Goal: Information Seeking & Learning: Learn about a topic

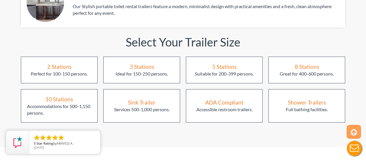
scroll to position [782, 0]
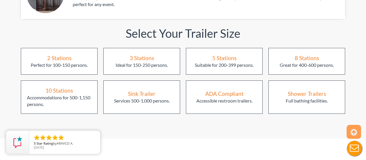
click at [56, 62] on div "Perfect for 100-150 persons." at bounding box center [59, 65] width 57 height 7
click at [56, 54] on div "2 Stations" at bounding box center [59, 58] width 24 height 8
click at [60, 48] on div "2 Stations Perfect for 100-150 persons." at bounding box center [59, 61] width 77 height 27
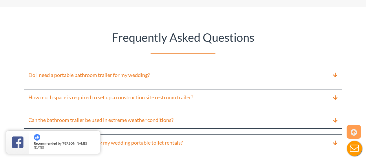
scroll to position [1390, 0]
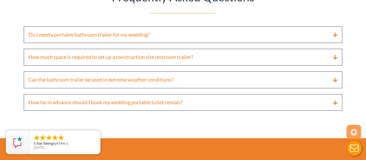
click at [353, 133] on icon at bounding box center [354, 132] width 6 height 14
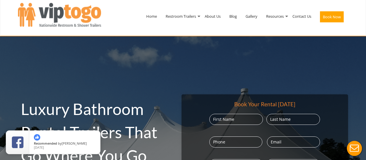
scroll to position [0, 0]
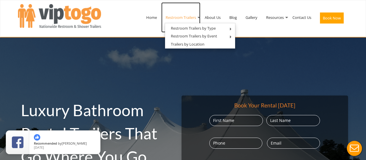
click at [185, 16] on link "Restroom Trailers" at bounding box center [180, 17] width 39 height 30
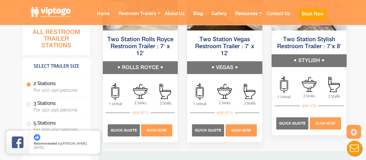
scroll to position [405, 0]
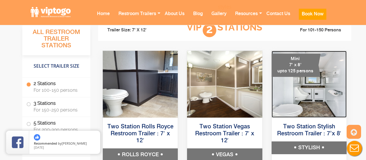
click at [309, 89] on img at bounding box center [309, 84] width 75 height 67
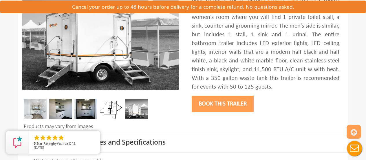
scroll to position [145, 0]
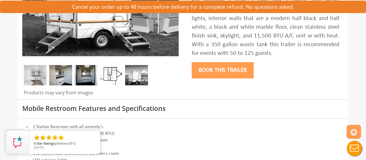
click at [26, 75] on img at bounding box center [35, 75] width 23 height 20
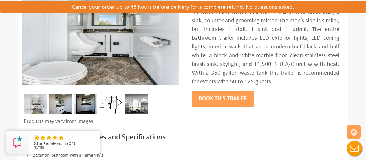
scroll to position [87, 0]
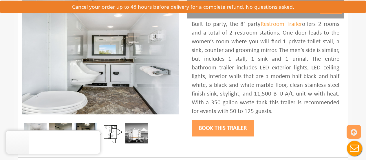
click at [62, 125] on img at bounding box center [60, 133] width 23 height 20
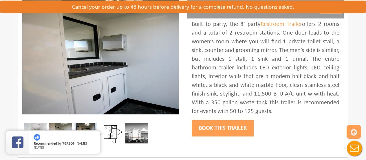
click at [84, 124] on img at bounding box center [85, 133] width 23 height 20
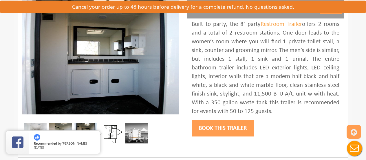
click at [112, 133] on img at bounding box center [111, 133] width 23 height 20
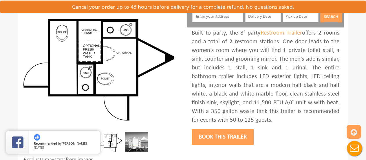
scroll to position [116, 0]
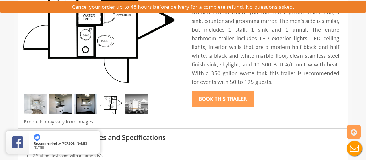
click at [132, 108] on img at bounding box center [136, 104] width 23 height 20
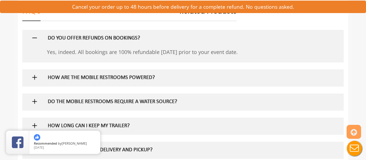
scroll to position [348, 0]
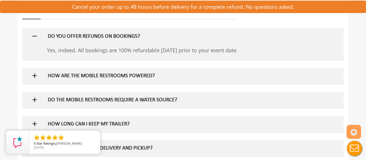
click at [129, 76] on h5 "HOW ARE THE MOBILE RESTROOMS POWERED?" at bounding box center [174, 76] width 252 height 6
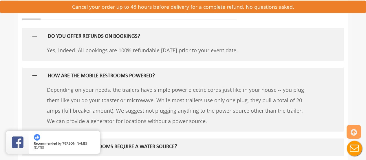
click at [130, 76] on h5 "HOW ARE THE MOBILE RESTROOMS POWERED?" at bounding box center [174, 76] width 252 height 6
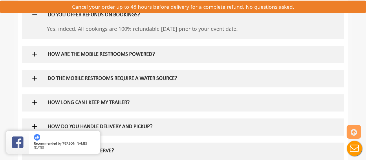
scroll to position [377, 0]
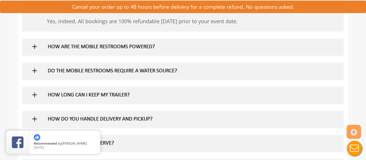
click at [123, 70] on h5 "DO THE MOBILE RESTROOMS REQUIRE A WATER SOURCE?" at bounding box center [174, 71] width 252 height 6
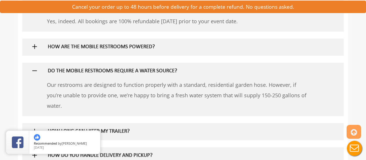
click at [128, 69] on h5 "DO THE MOBILE RESTROOMS REQUIRE A WATER SOURCE?" at bounding box center [174, 71] width 252 height 6
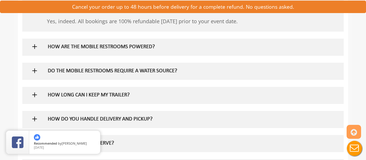
click at [111, 97] on h5 "HOW LONG CAN I KEEP MY TRAILER?" at bounding box center [174, 95] width 252 height 6
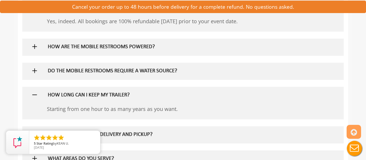
click at [97, 94] on h5 "HOW LONG CAN I KEEP MY TRAILER?" at bounding box center [174, 95] width 252 height 6
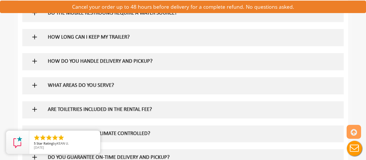
scroll to position [434, 0]
click at [119, 60] on h5 "HOW DO YOU HANDLE DELIVERY AND PICKUP?" at bounding box center [174, 61] width 252 height 6
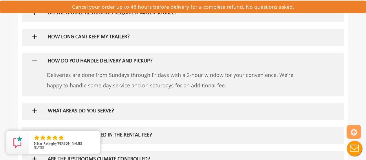
click at [118, 60] on h5 "HOW DO YOU HANDLE DELIVERY AND PICKUP?" at bounding box center [174, 61] width 252 height 6
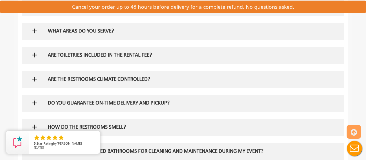
scroll to position [492, 0]
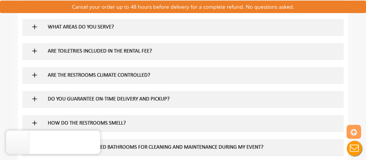
click at [116, 26] on h5 "WHAT AREAS DO YOU SERVE?" at bounding box center [174, 27] width 252 height 6
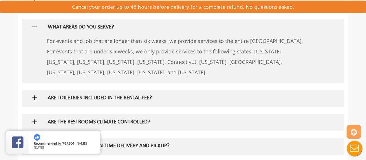
click at [120, 27] on h5 "WHAT AREAS DO YOU SERVE?" at bounding box center [174, 27] width 252 height 6
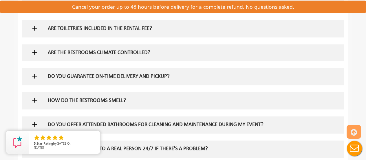
scroll to position [550, 0]
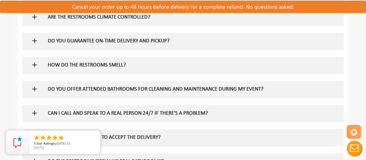
click at [118, 66] on h5 "HOW DO THE RESTROOMS SMELL?" at bounding box center [174, 65] width 252 height 6
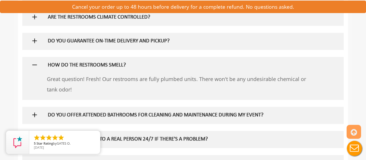
click at [126, 62] on h5 "HOW DO THE RESTROOMS SMELL?" at bounding box center [174, 65] width 252 height 6
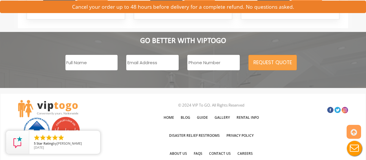
scroll to position [1022, 0]
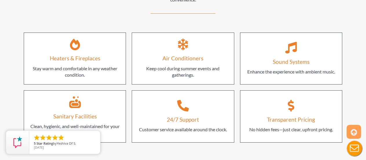
scroll to position [1216, 0]
